Goal: Information Seeking & Learning: Learn about a topic

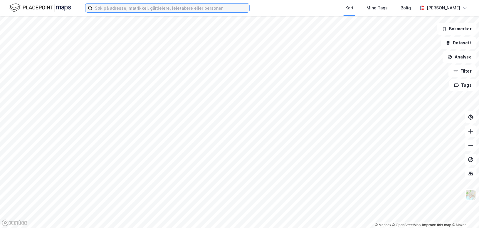
click at [104, 9] on input at bounding box center [171, 8] width 157 height 9
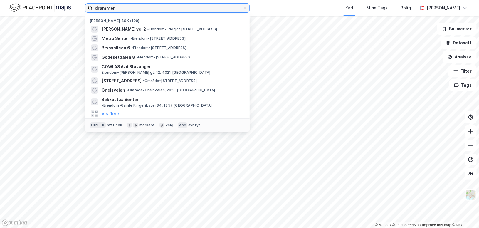
type input "drammen"
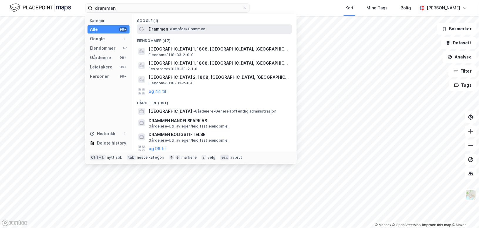
click at [164, 30] on span "Drammen" at bounding box center [159, 29] width 20 height 7
